Goal: Transaction & Acquisition: Obtain resource

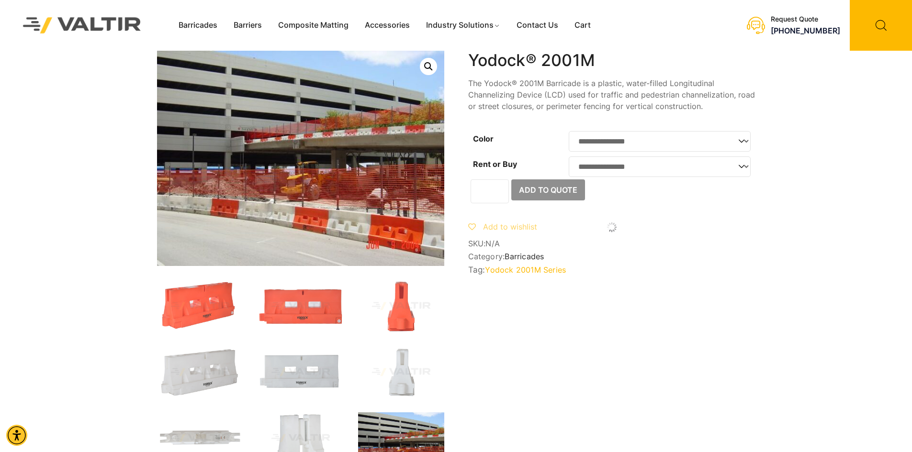
click at [491, 121] on div "**********" at bounding box center [611, 163] width 287 height 224
click at [202, 429] on img at bounding box center [200, 439] width 86 height 52
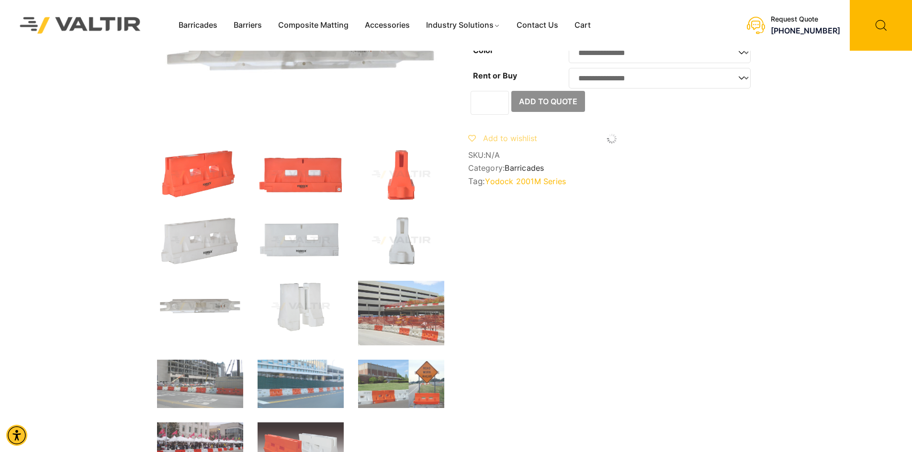
scroll to position [96, 0]
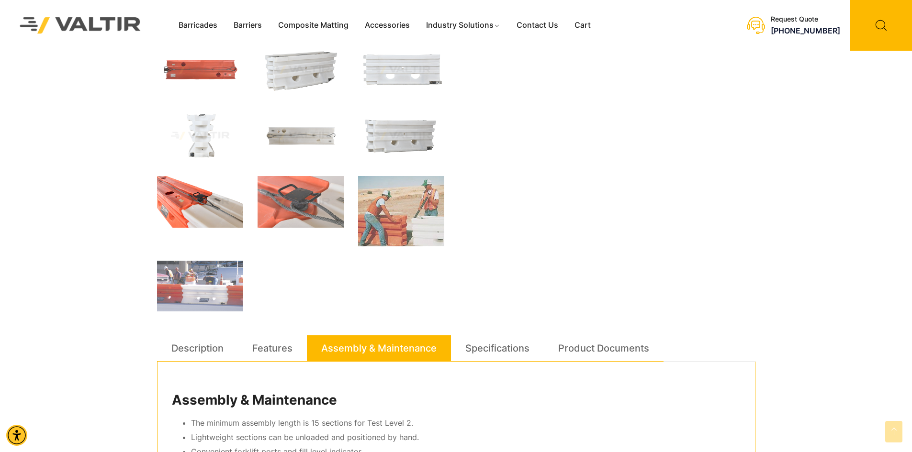
scroll to position [192, 0]
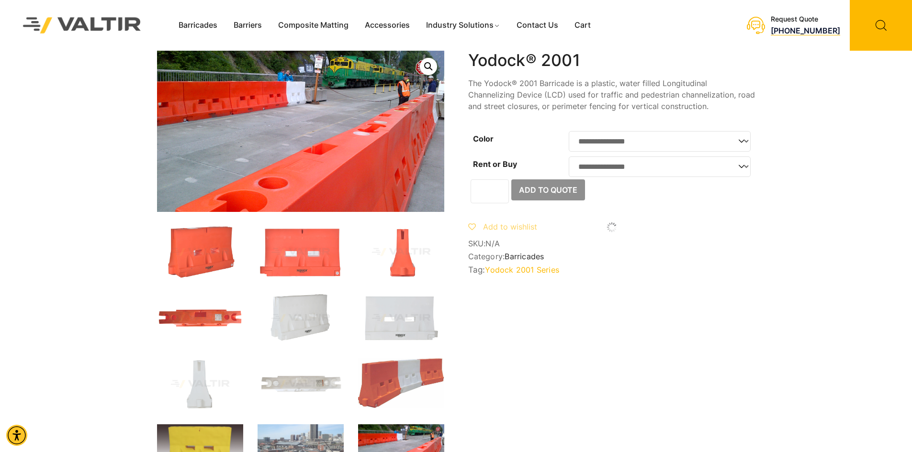
click at [780, 30] on link "[PHONE_NUMBER]" at bounding box center [805, 31] width 69 height 10
drag, startPoint x: 777, startPoint y: 32, endPoint x: 840, endPoint y: 30, distance: 63.7
click at [840, 30] on div "Request Quote [PHONE_NUMBER]" at bounding box center [796, 25] width 232 height 51
click at [840, 42] on div "Request Quote (888) 496-3625" at bounding box center [796, 25] width 232 height 51
drag, startPoint x: 842, startPoint y: 35, endPoint x: 778, endPoint y: 30, distance: 63.9
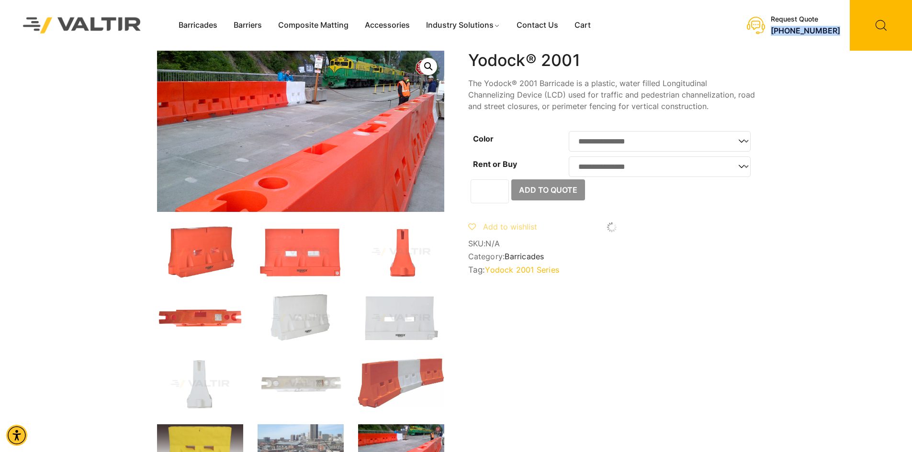
click at [778, 30] on div "Request Quote (888) 496-3625" at bounding box center [796, 25] width 232 height 51
click at [778, 37] on div "Request Quote (888) 496-3625" at bounding box center [796, 25] width 232 height 51
drag, startPoint x: 779, startPoint y: 33, endPoint x: 838, endPoint y: 32, distance: 59.9
click at [838, 32] on div "Request Quote (888) 496-3625" at bounding box center [793, 25] width 93 height 21
click at [842, 38] on div "Request Quote (888) 496-3625" at bounding box center [796, 25] width 232 height 51
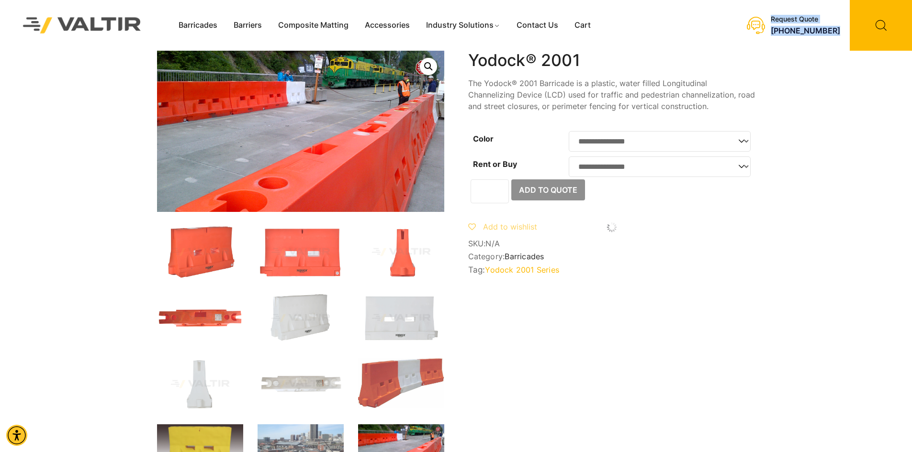
drag, startPoint x: 842, startPoint y: 34, endPoint x: 772, endPoint y: 33, distance: 69.9
click at [772, 33] on div "Request Quote (888) 496-3625" at bounding box center [796, 25] width 232 height 51
click at [776, 34] on div "Request Quote (888) 496-3625" at bounding box center [793, 25] width 93 height 21
drag, startPoint x: 778, startPoint y: 34, endPoint x: 815, endPoint y: 34, distance: 37.3
click at [815, 34] on div "Request Quote (888) 496-3625" at bounding box center [793, 25] width 93 height 21
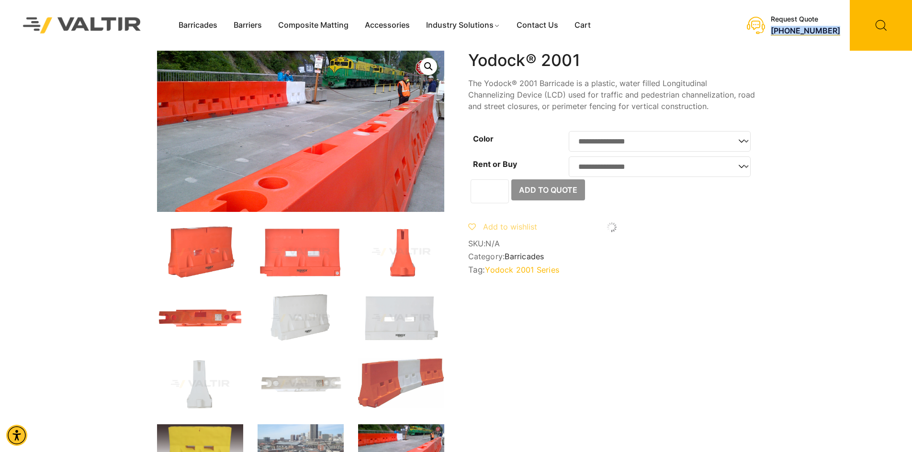
drag, startPoint x: 778, startPoint y: 31, endPoint x: 839, endPoint y: 34, distance: 61.4
click at [839, 34] on div "Request Quote (888) 496-3625" at bounding box center [793, 25] width 93 height 21
click at [846, 32] on div "Request Quote (888) 496-3625" at bounding box center [796, 25] width 232 height 51
drag, startPoint x: 842, startPoint y: 30, endPoint x: 779, endPoint y: 32, distance: 63.2
click at [779, 32] on div "Request Quote (888) 496-3625" at bounding box center [796, 25] width 232 height 51
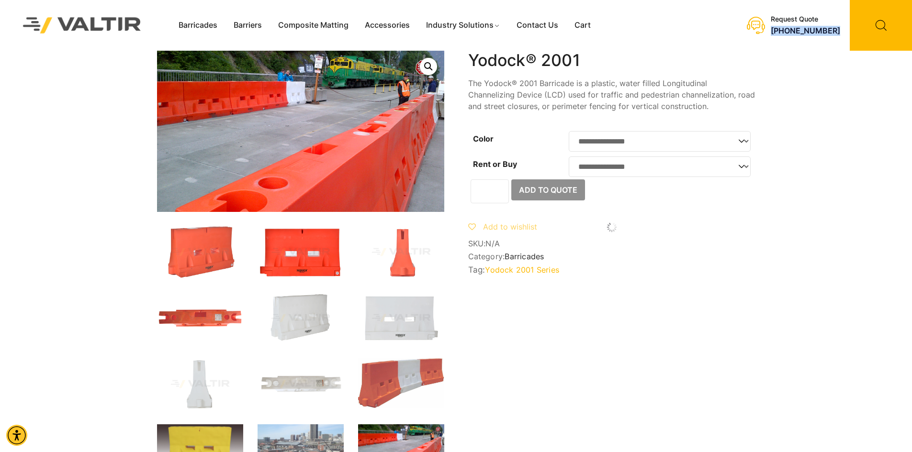
click at [297, 261] on img at bounding box center [301, 252] width 86 height 52
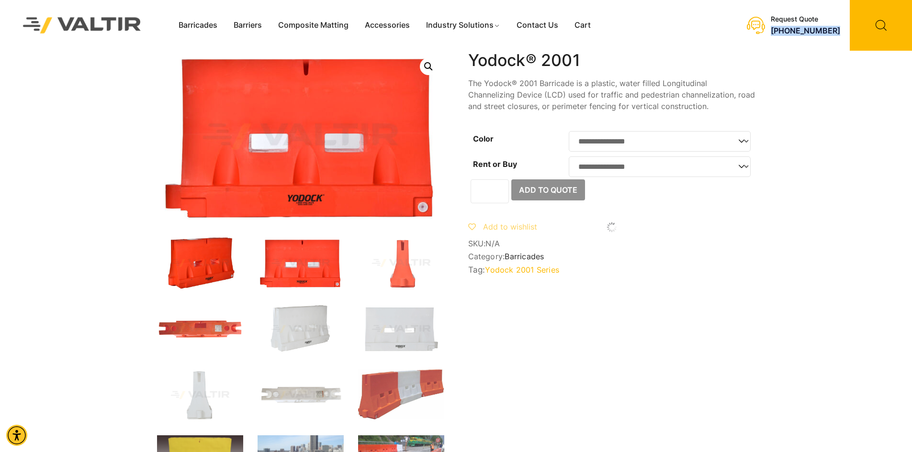
click at [199, 263] on img at bounding box center [200, 263] width 86 height 52
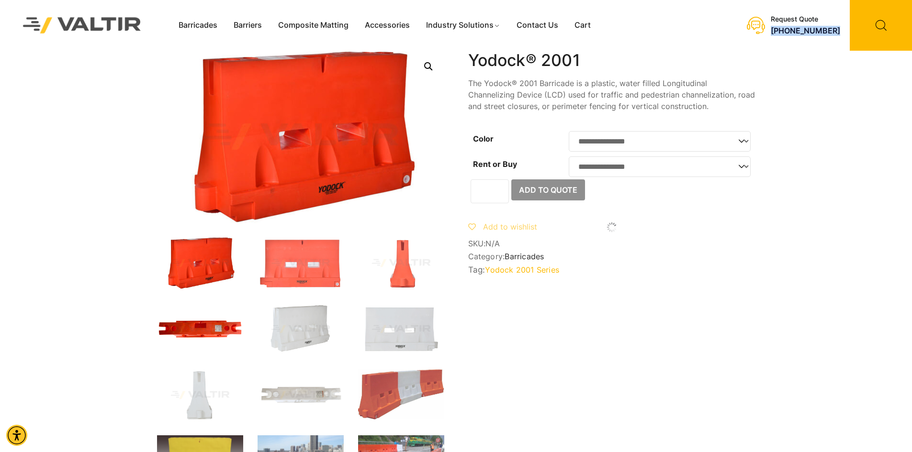
click at [201, 321] on img at bounding box center [200, 330] width 86 height 52
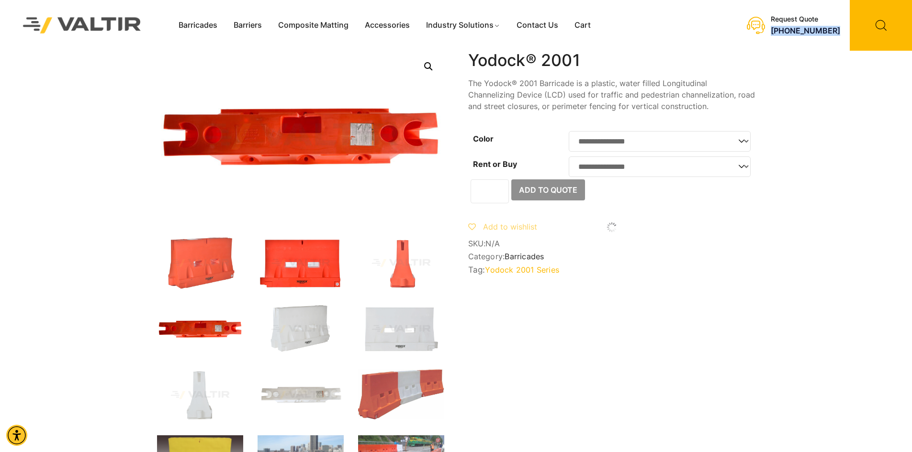
click at [271, 270] on img at bounding box center [301, 263] width 86 height 52
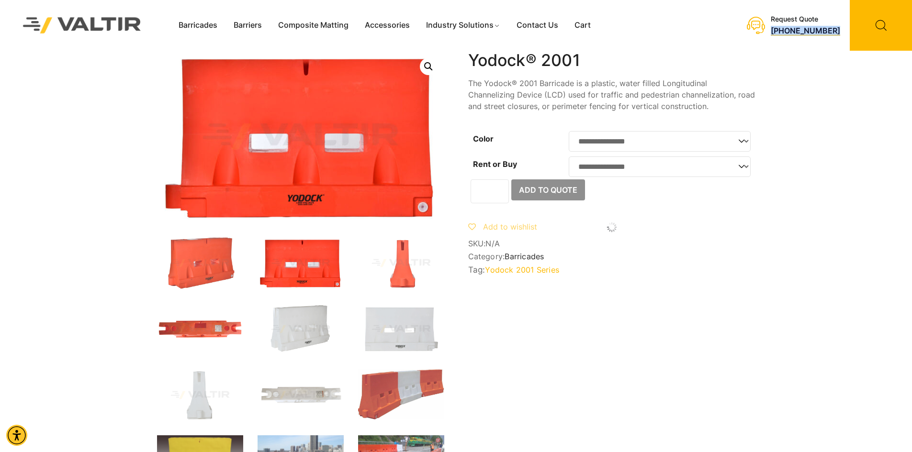
click at [802, 35] on link "[PHONE_NUMBER]" at bounding box center [805, 31] width 69 height 10
click at [507, 51] on h1 "Yodock® 2001" at bounding box center [611, 61] width 287 height 20
drag, startPoint x: 779, startPoint y: 30, endPoint x: 841, endPoint y: 33, distance: 62.8
click at [841, 33] on div "Request Quote (888) 496-3625" at bounding box center [796, 25] width 232 height 51
click at [842, 30] on div "Request Quote (888) 496-3625" at bounding box center [796, 25] width 232 height 51
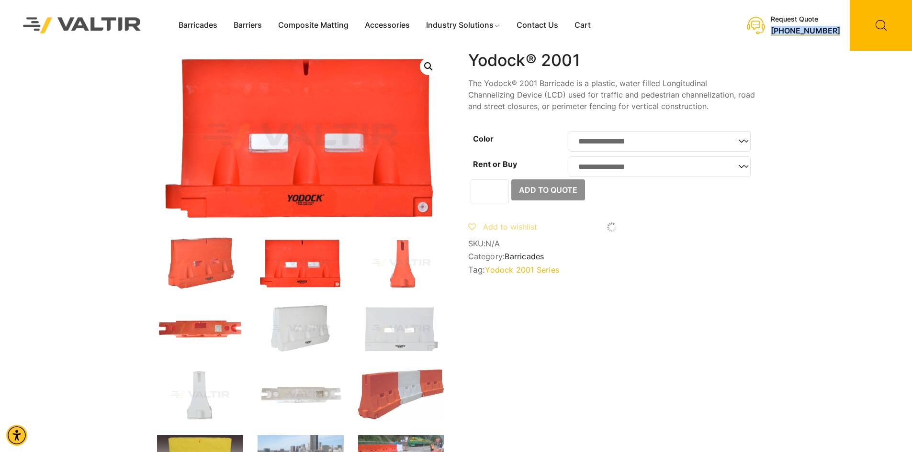
drag, startPoint x: 842, startPoint y: 30, endPoint x: 780, endPoint y: 30, distance: 62.2
click at [780, 30] on div "Request Quote (888) 496-3625" at bounding box center [796, 25] width 232 height 51
click at [777, 31] on div "Request Quote (888) 496-3625" at bounding box center [793, 25] width 93 height 21
drag, startPoint x: 778, startPoint y: 31, endPoint x: 839, endPoint y: 32, distance: 61.8
click at [839, 32] on div "Request Quote (888) 496-3625" at bounding box center [793, 25] width 93 height 21
